Goal: Information Seeking & Learning: Learn about a topic

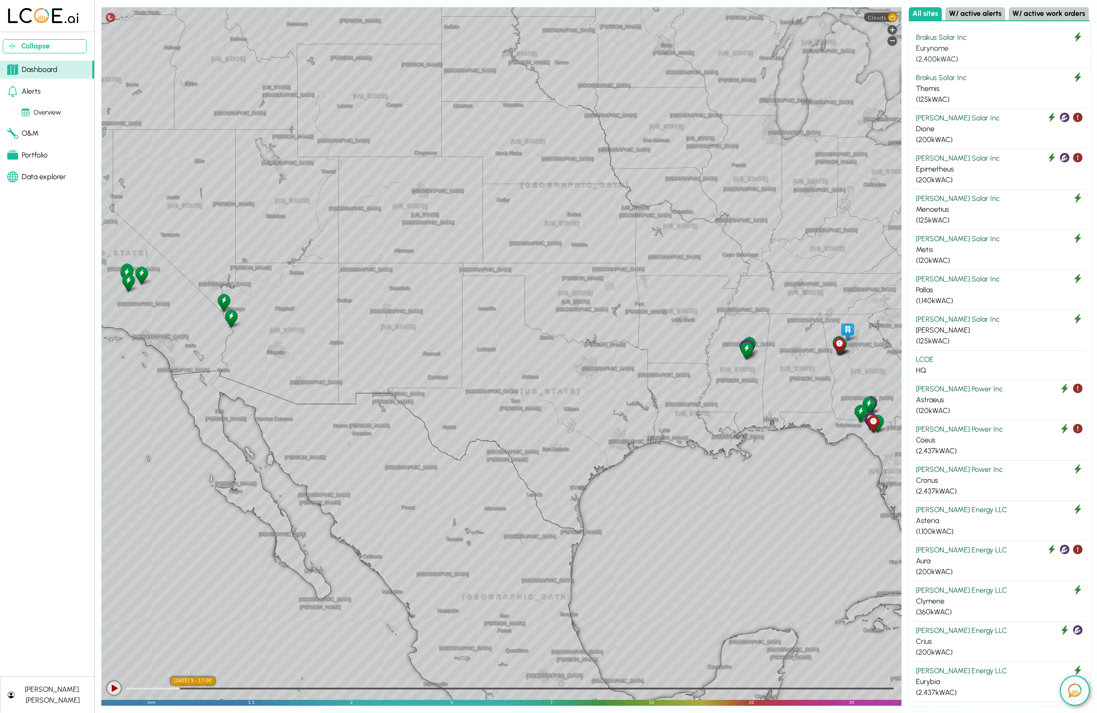
click at [959, 46] on div "Eurynome" at bounding box center [999, 48] width 167 height 11
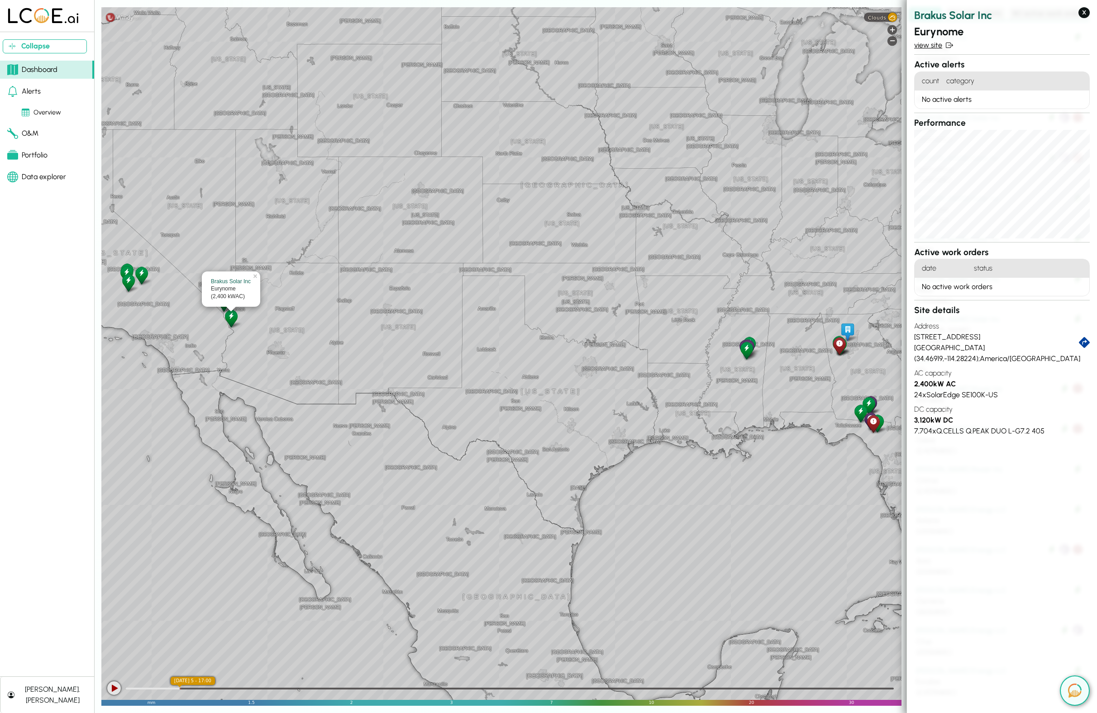
click at [930, 44] on link "view site" at bounding box center [1002, 45] width 176 height 11
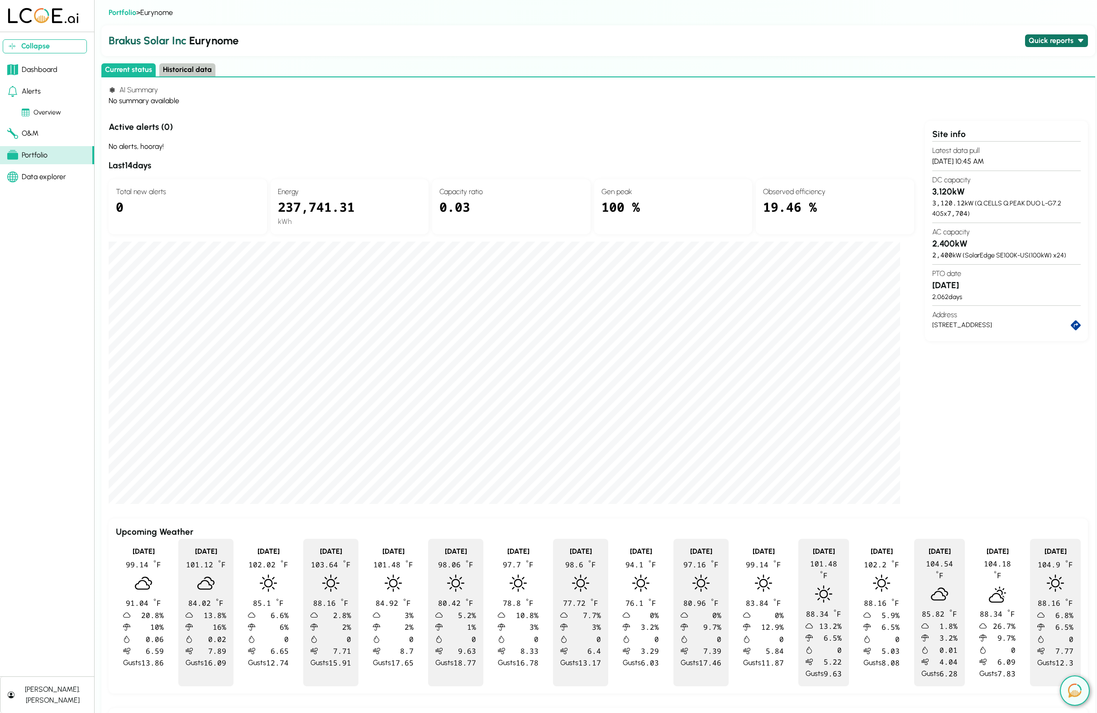
click at [1057, 41] on button "Quick reports" at bounding box center [1056, 40] width 63 height 13
click at [1032, 66] on button "Daily production - last 30 days" at bounding box center [1012, 66] width 105 height 13
click at [350, 48] on h2 "Brakus Solar Inc Eurynome" at bounding box center [565, 41] width 913 height 16
click at [1047, 38] on button "Quick reports" at bounding box center [1056, 40] width 63 height 13
click at [1070, 691] on img at bounding box center [1075, 691] width 14 height 14
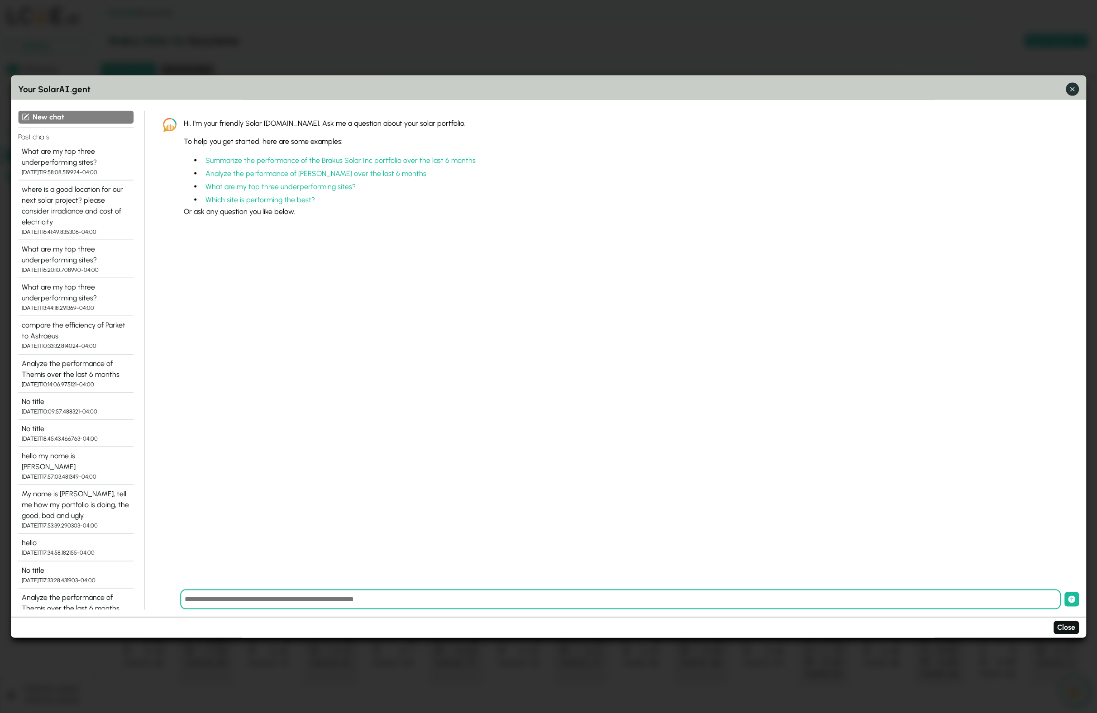
click at [1069, 94] on icon "button" at bounding box center [1072, 90] width 10 height 10
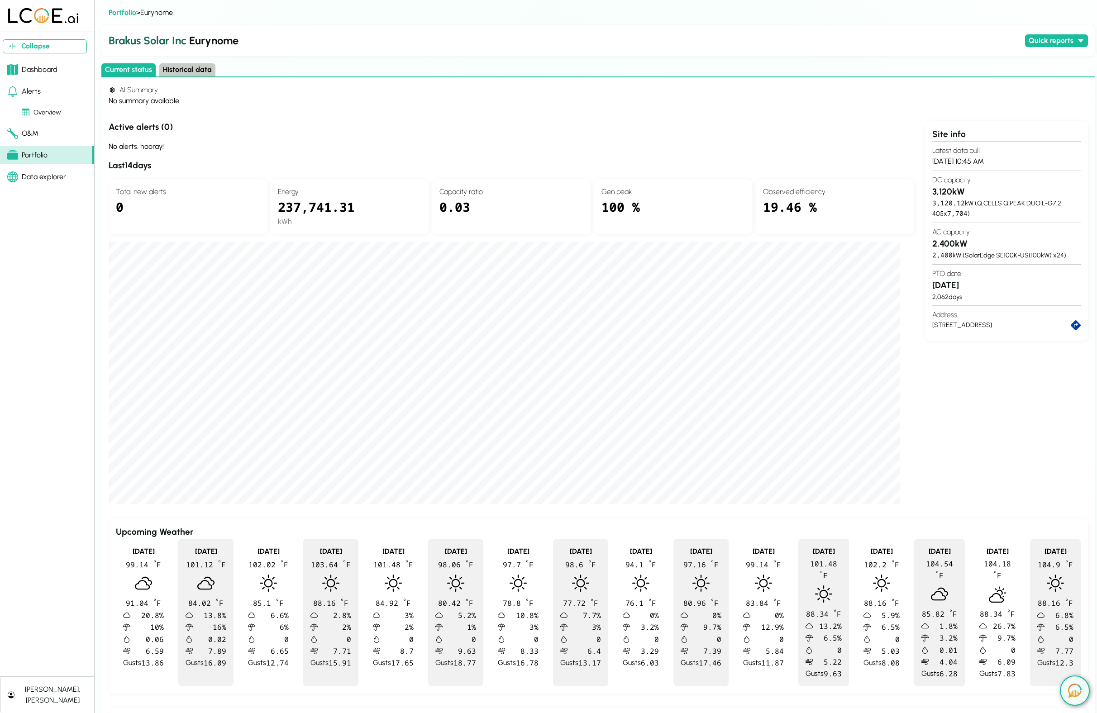
click at [34, 153] on div "Portfolio" at bounding box center [27, 155] width 40 height 11
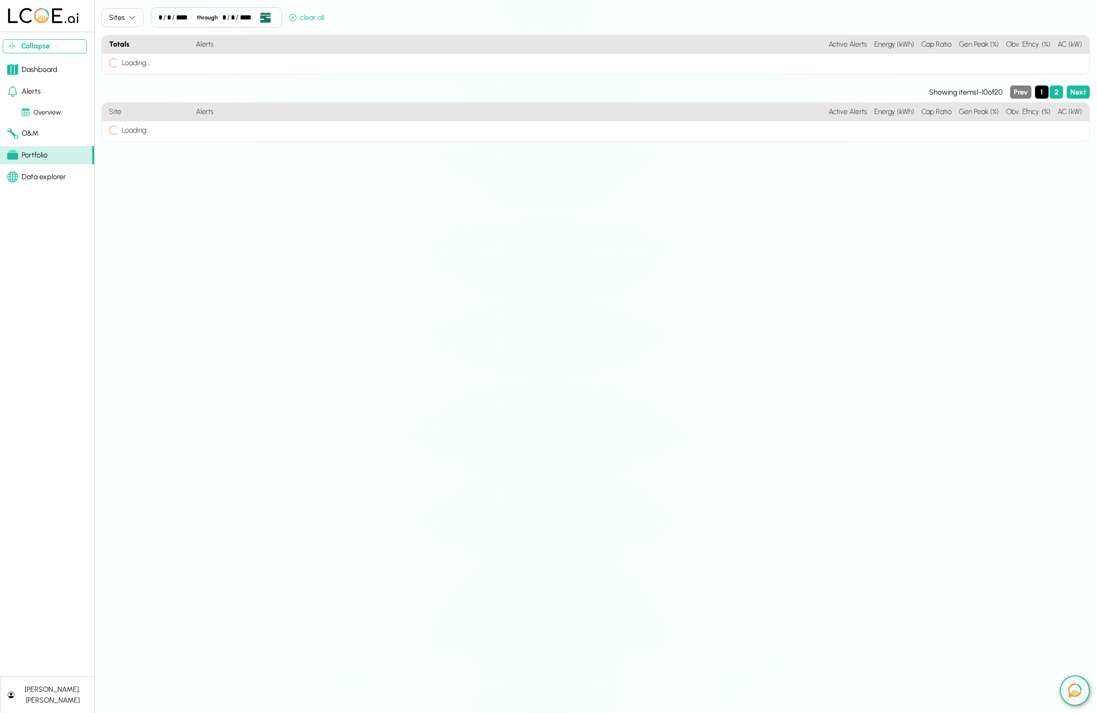
click at [260, 19] on icon "Open date picker" at bounding box center [265, 17] width 10 height 10
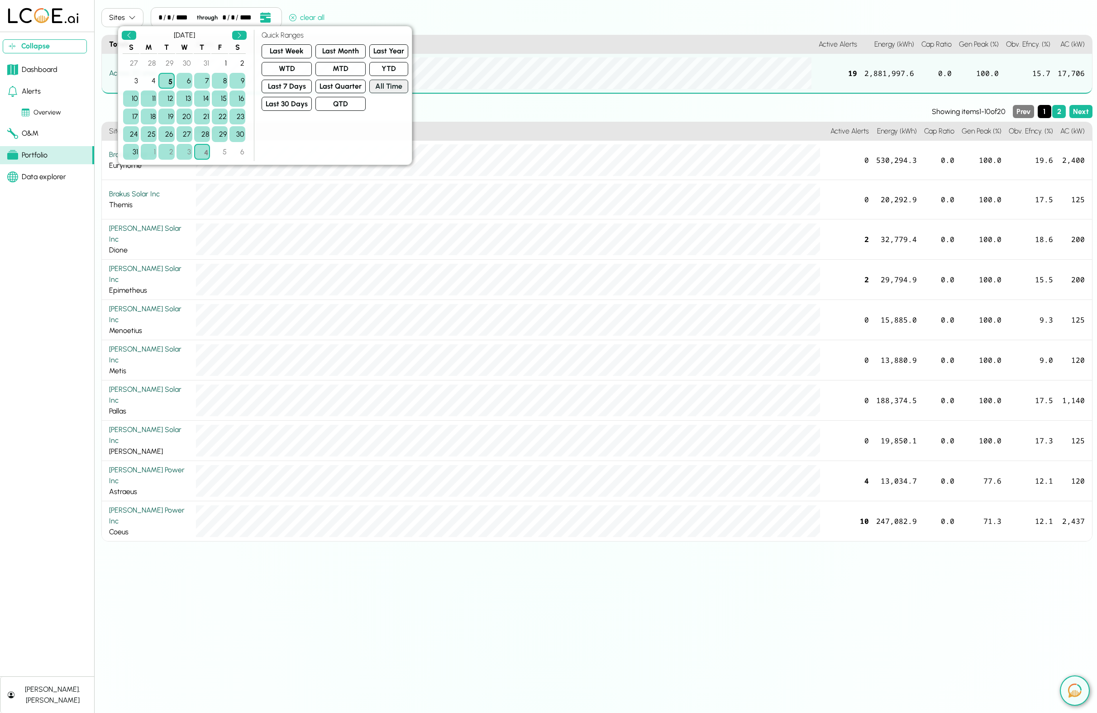
click at [378, 88] on button "All Time" at bounding box center [388, 87] width 39 height 14
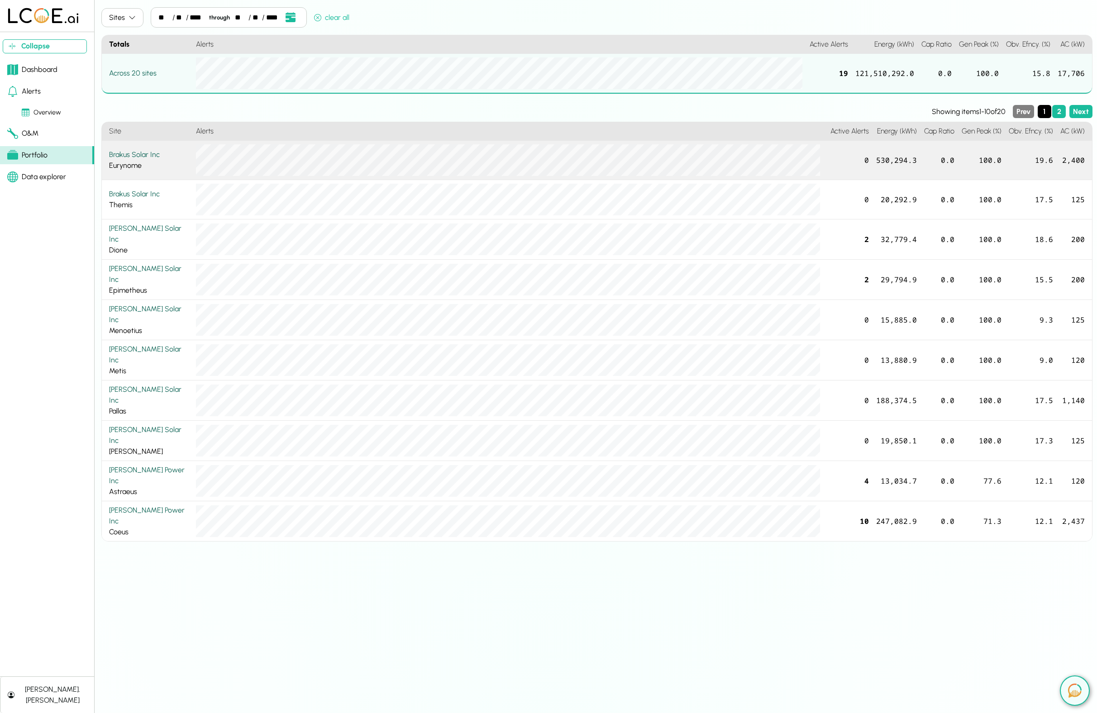
click at [153, 158] on div "Brakus Solar Inc" at bounding box center [149, 154] width 80 height 11
